Goal: Navigation & Orientation: Find specific page/section

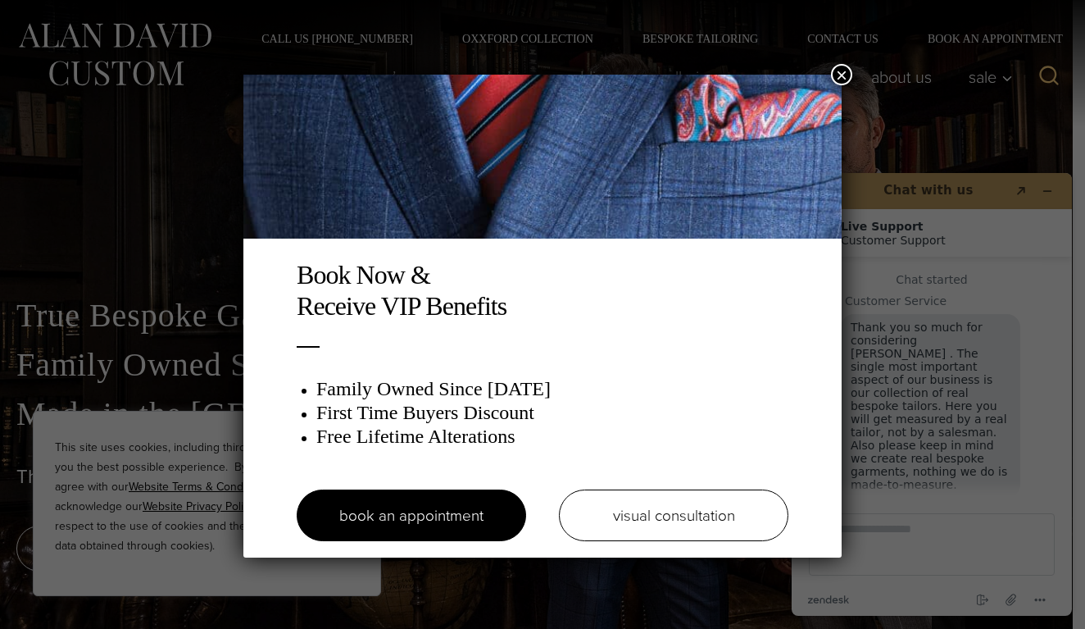
click at [843, 74] on button "×" at bounding box center [841, 74] width 21 height 21
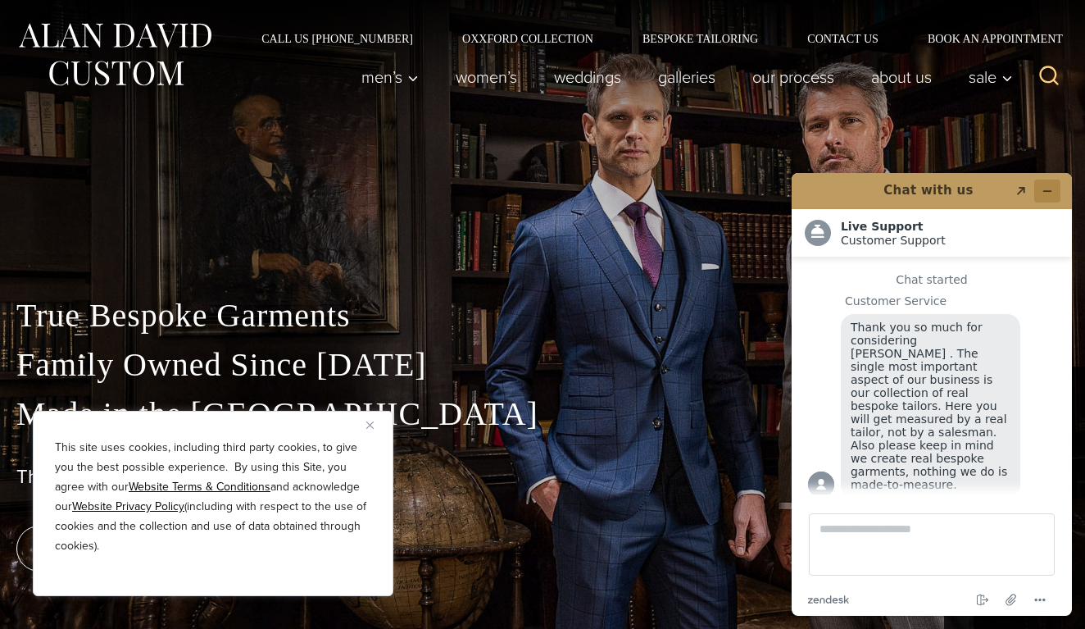
click at [1046, 186] on icon "Minimize widget" at bounding box center [1047, 190] width 11 height 11
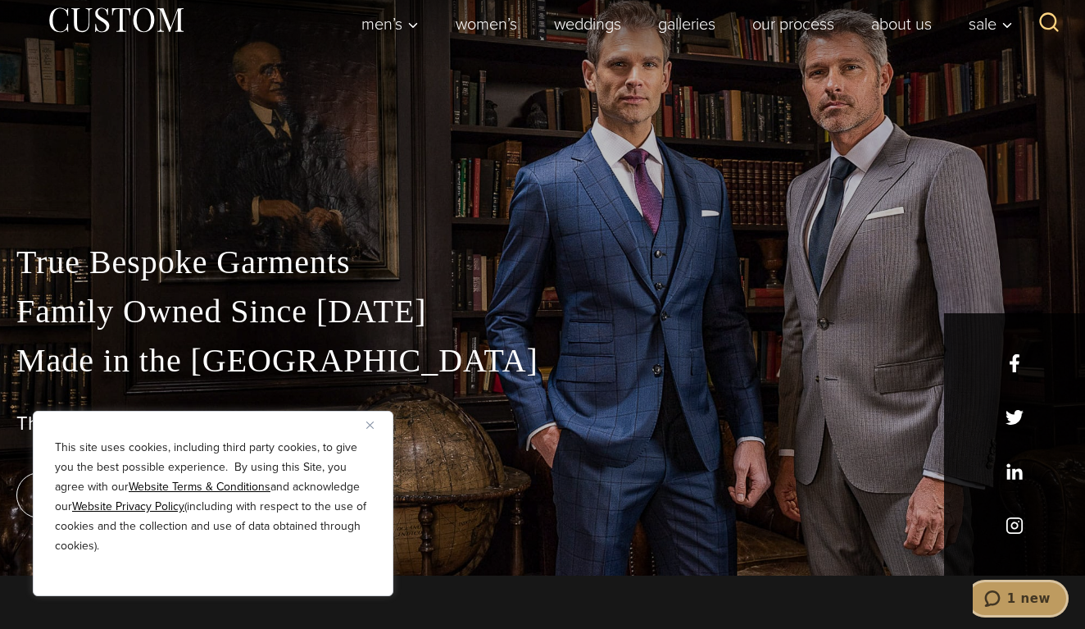
scroll to position [67, 0]
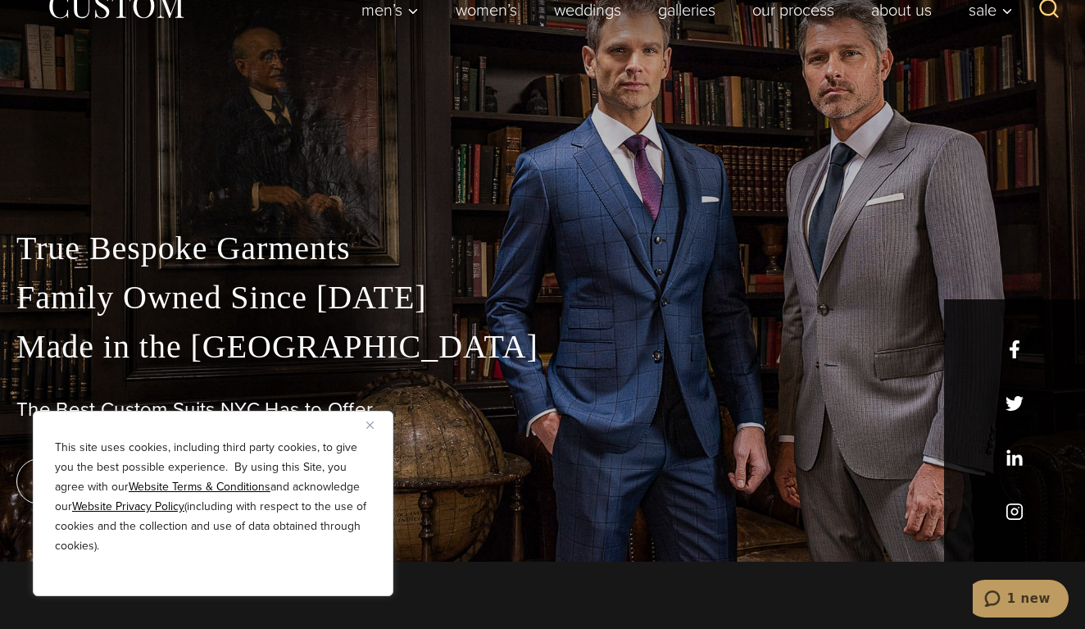
click at [369, 423] on img "Close" at bounding box center [369, 424] width 7 height 7
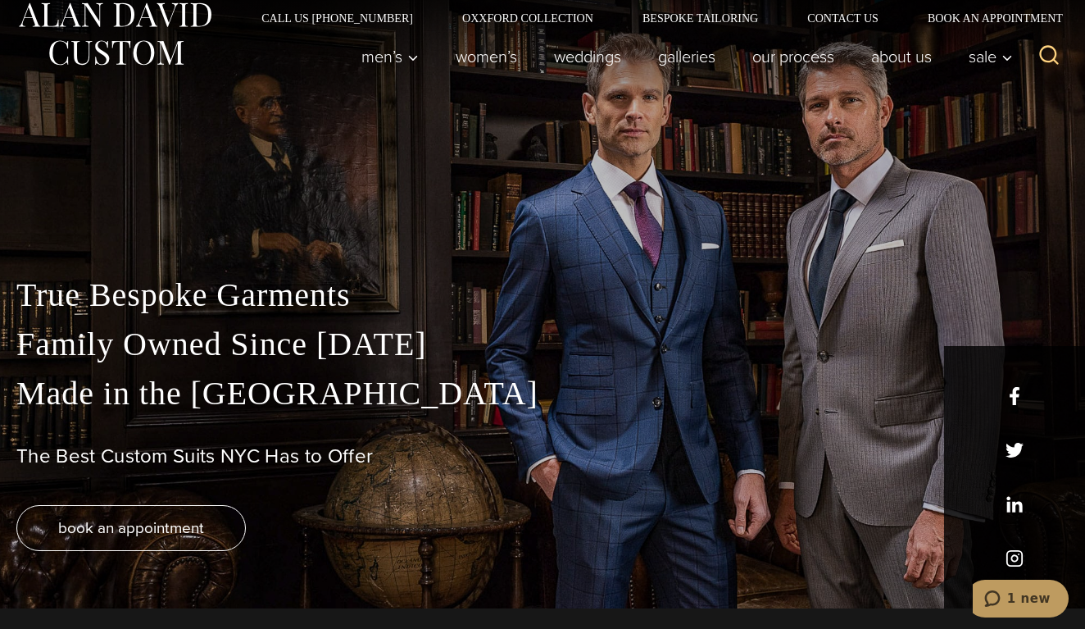
scroll to position [0, 0]
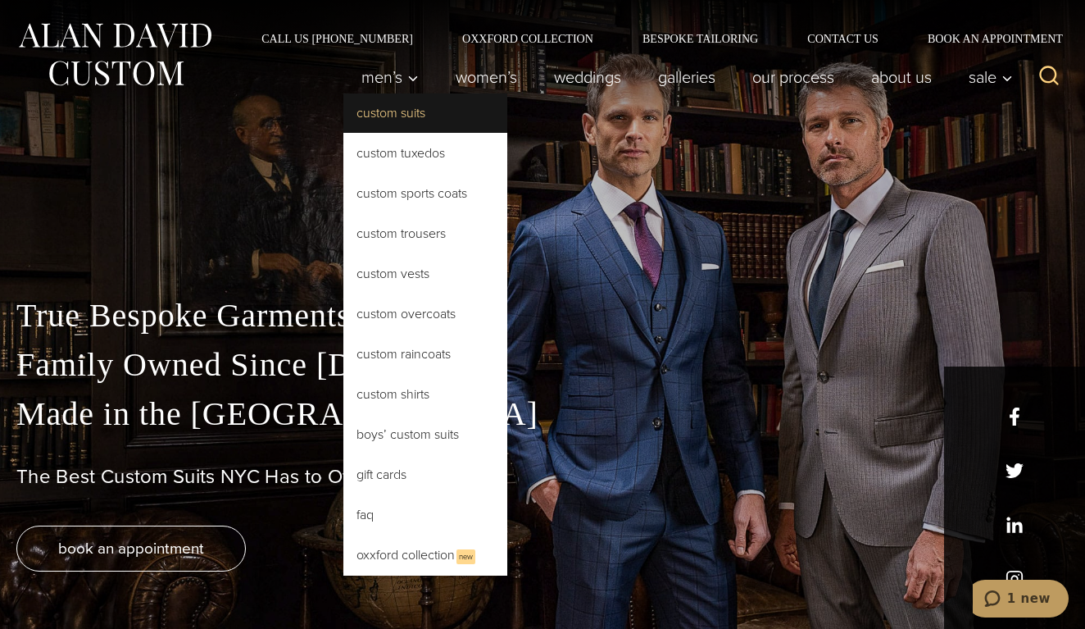
click at [391, 115] on link "Custom Suits" at bounding box center [425, 112] width 164 height 39
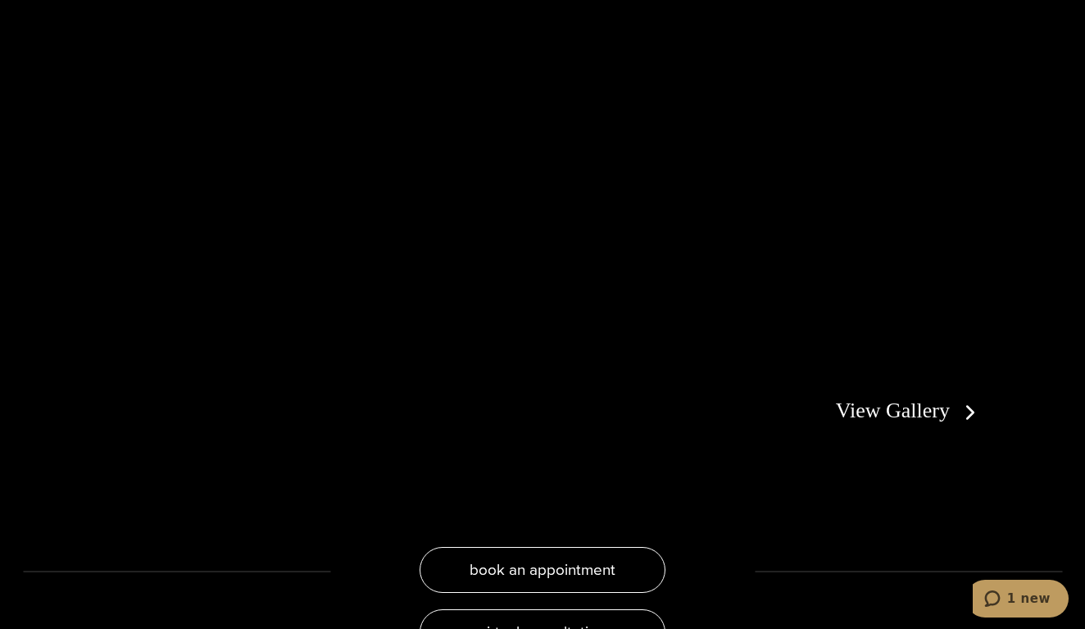
scroll to position [2967, 0]
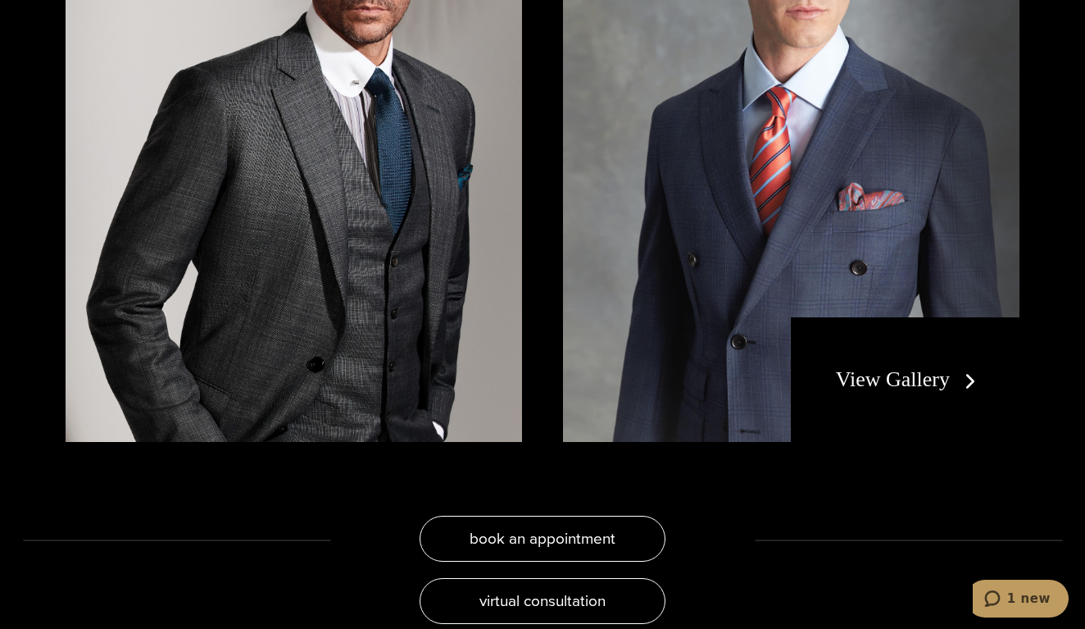
click at [968, 367] on link "View Gallery" at bounding box center [909, 379] width 147 height 24
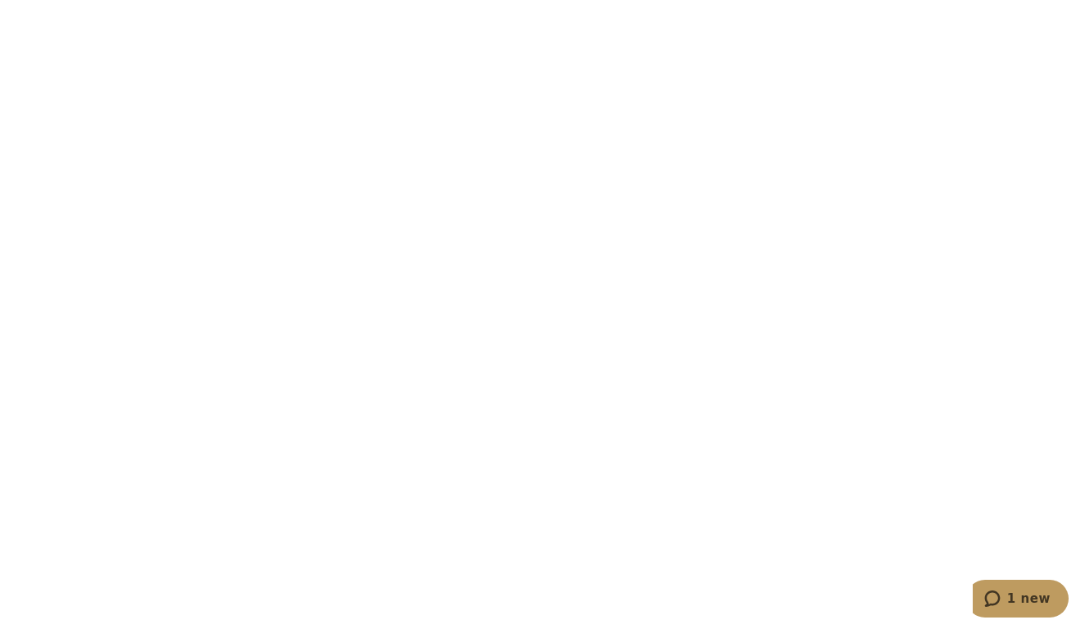
scroll to position [4167, 0]
